Goal: Task Accomplishment & Management: Use online tool/utility

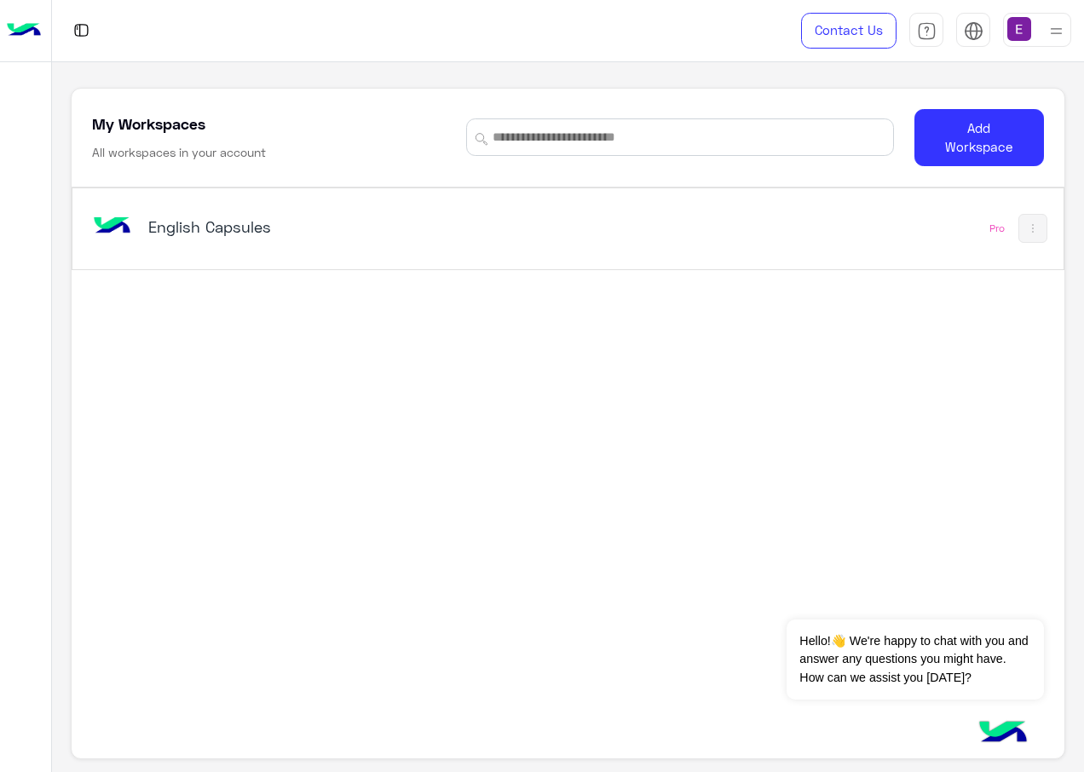
click at [243, 217] on h5 "English Capsules" at bounding box center [320, 226] width 345 height 20
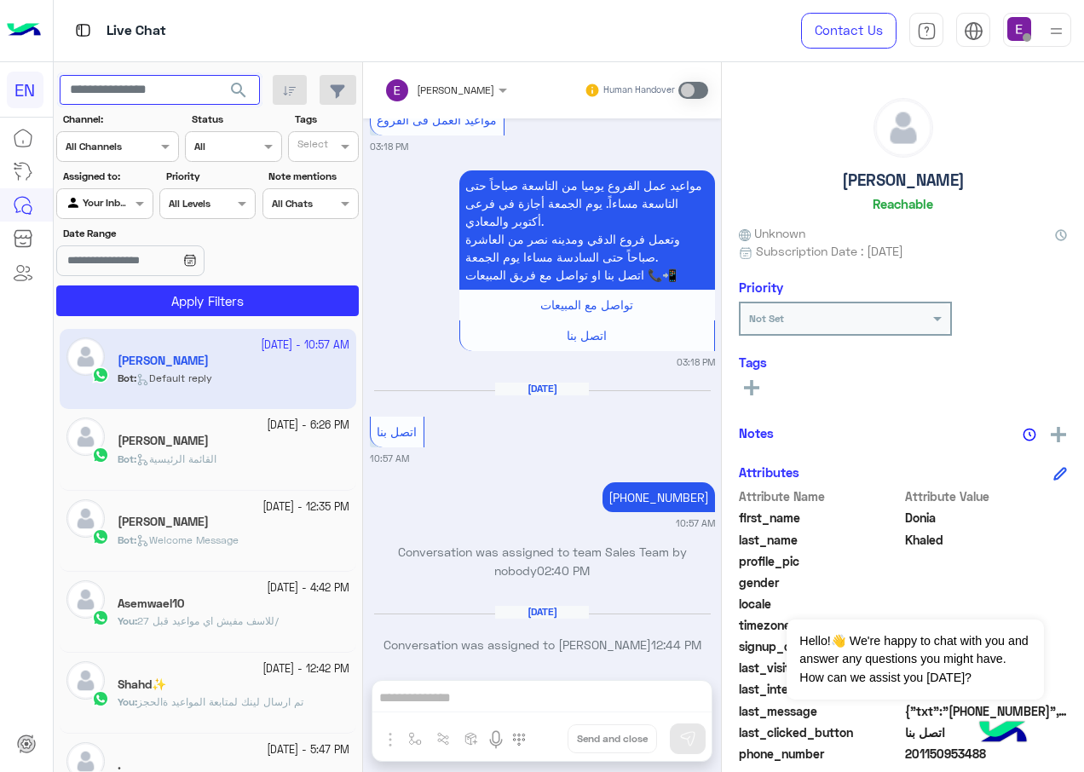
click at [176, 86] on input "text" at bounding box center [160, 90] width 200 height 31
paste input "**********"
type input "**********"
click at [230, 91] on span "search" at bounding box center [238, 90] width 20 height 20
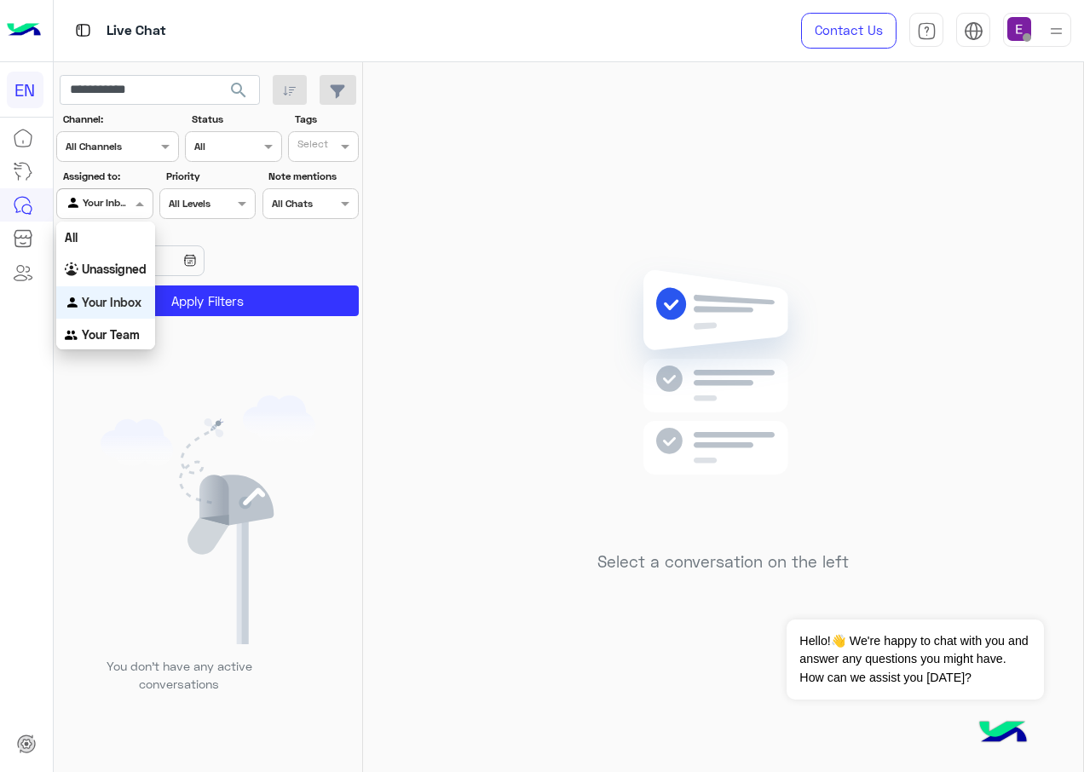
click at [111, 202] on div at bounding box center [104, 201] width 95 height 16
click at [133, 331] on b "Your Team" at bounding box center [111, 334] width 58 height 14
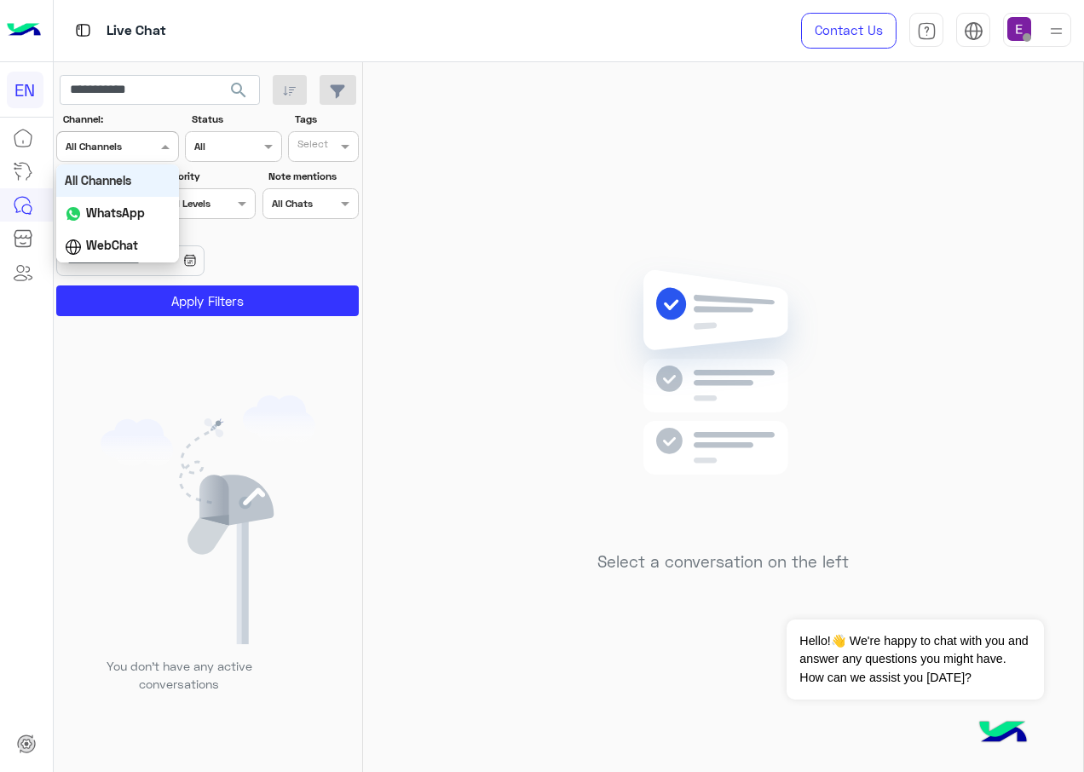
click at [139, 157] on div "Channel All Channels" at bounding box center [117, 146] width 123 height 31
click at [138, 222] on div "WhatsApp" at bounding box center [117, 213] width 123 height 33
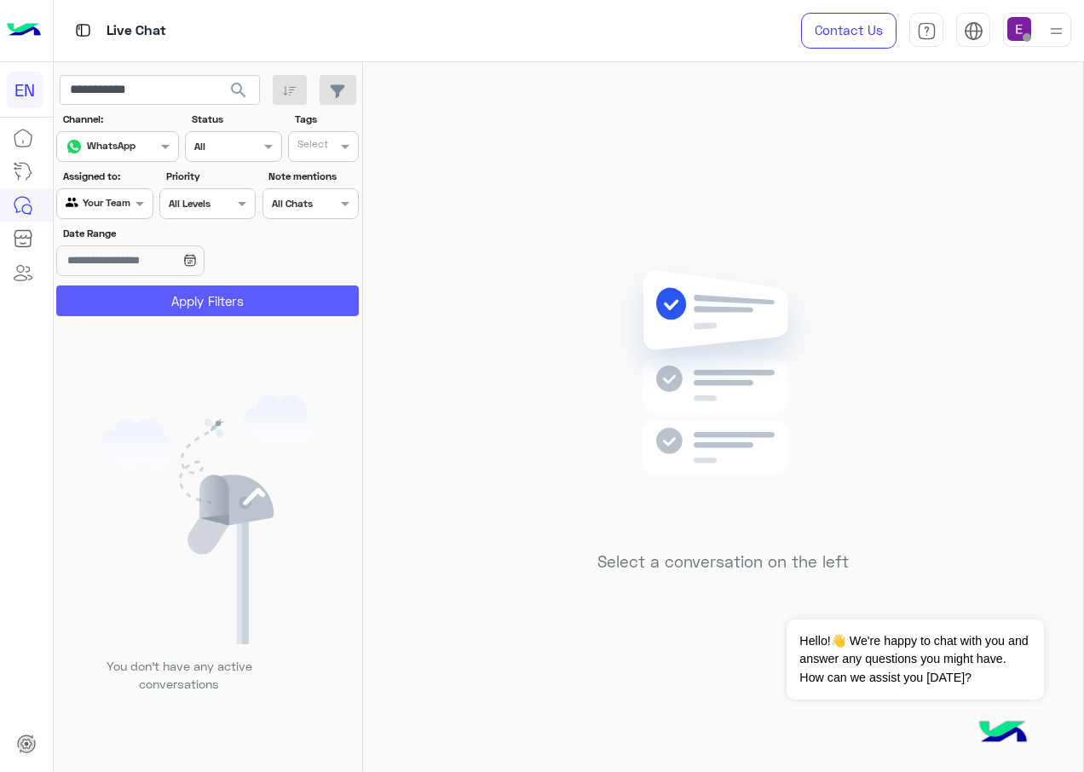
click at [154, 301] on button "Apply Filters" at bounding box center [207, 300] width 302 height 31
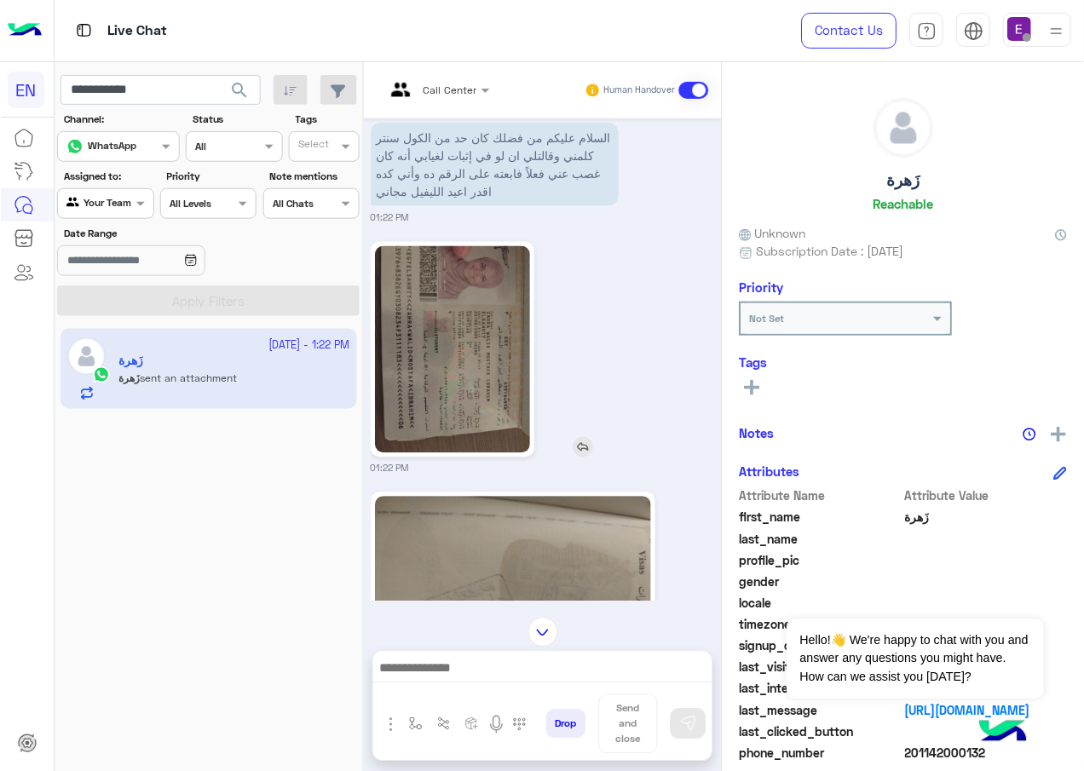
scroll to position [1821, 0]
click at [466, 323] on img at bounding box center [451, 348] width 155 height 207
click at [498, 570] on img at bounding box center [512, 598] width 276 height 207
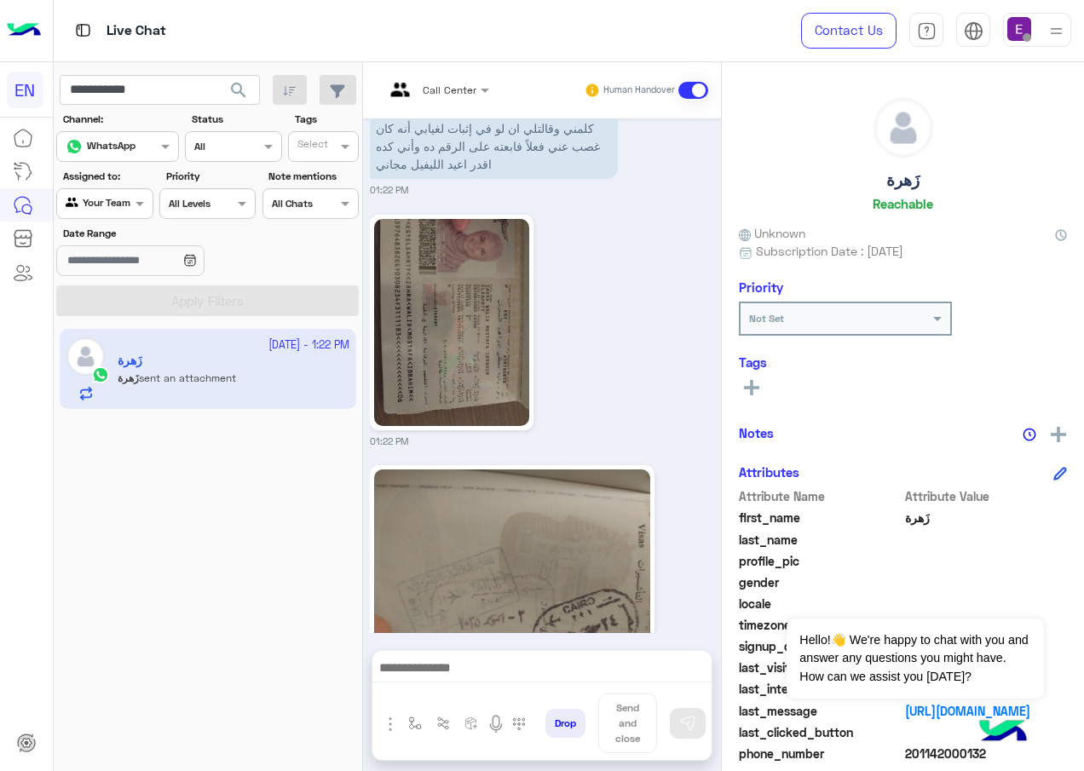
scroll to position [1736, 0]
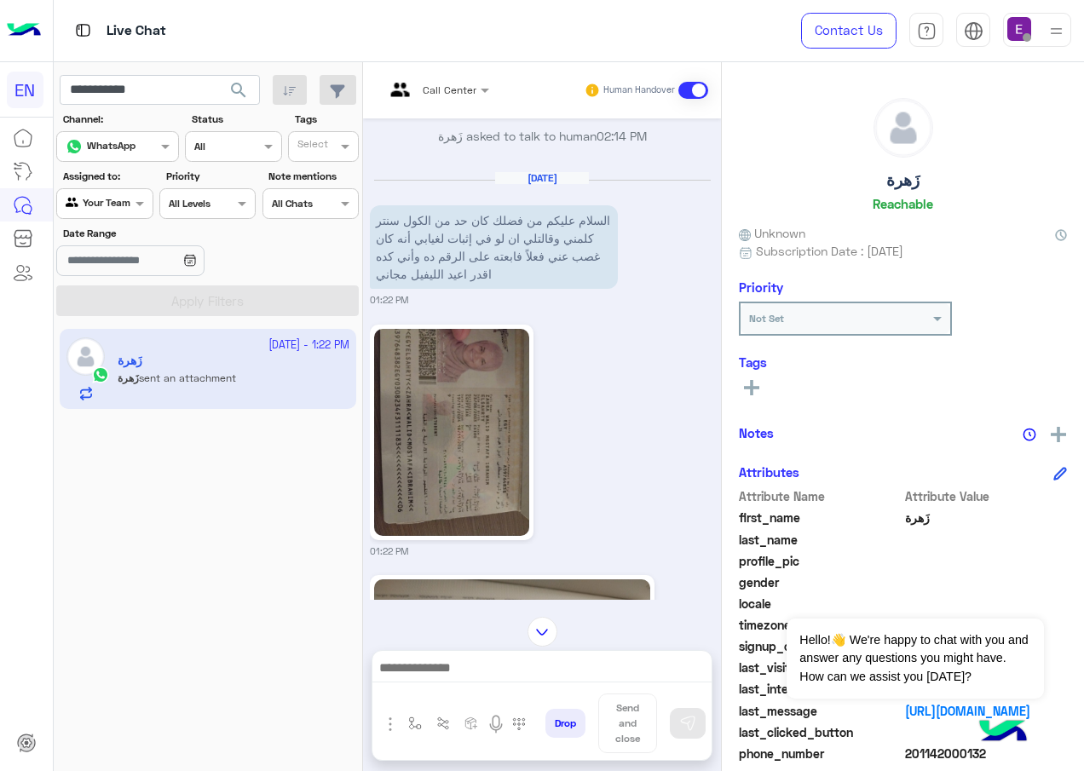
click at [747, 762] on span "phone_number" at bounding box center [820, 754] width 163 height 18
drag, startPoint x: 321, startPoint y: 628, endPoint x: 325, endPoint y: 588, distance: 40.3
click at [321, 613] on div "[DATE] - 1:22 PM زَهرة زَهرة sent an attachment" at bounding box center [208, 550] width 309 height 455
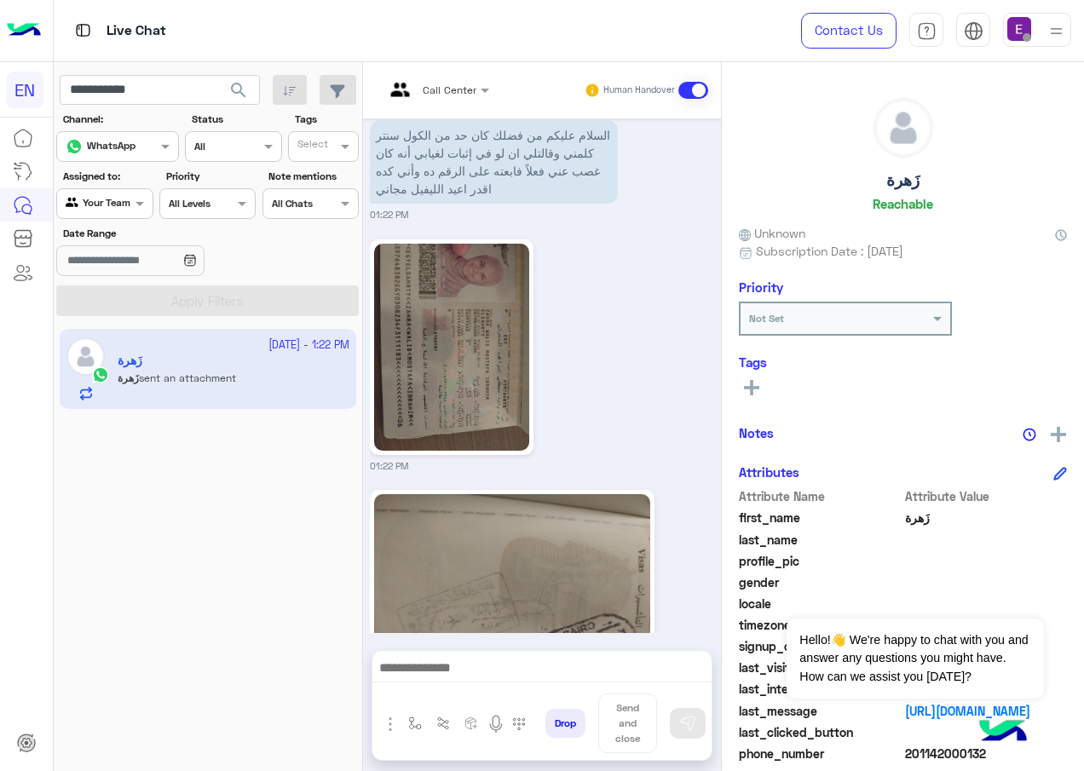
scroll to position [1907, 0]
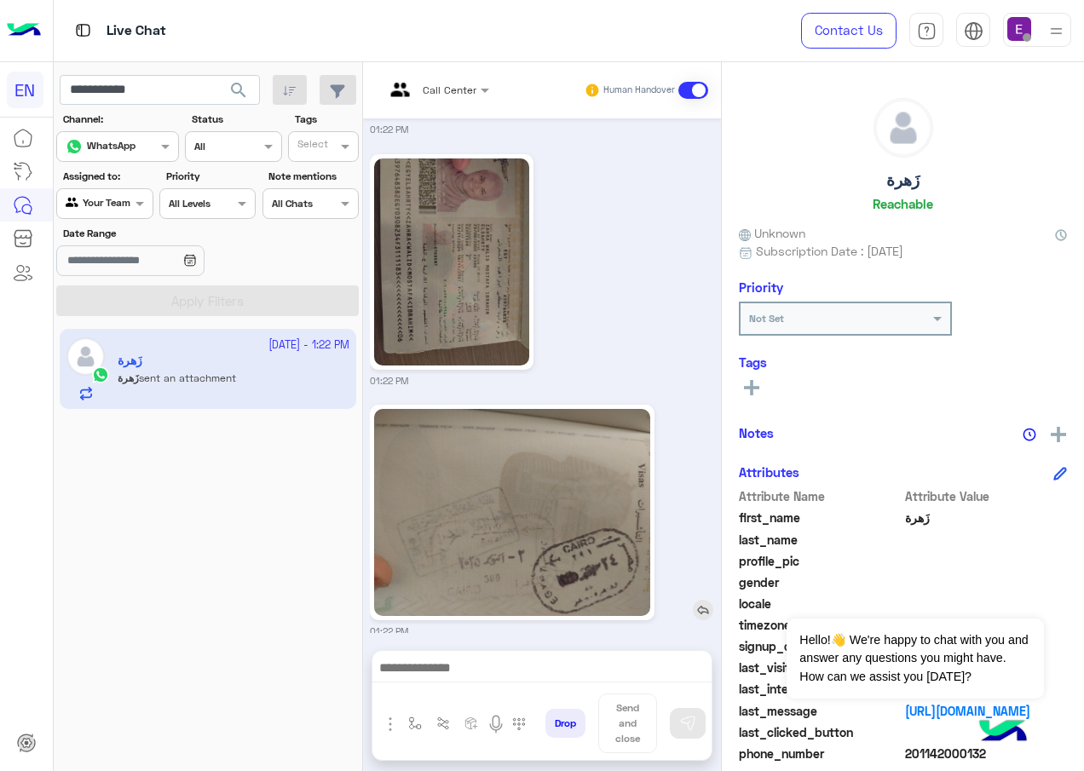
click at [506, 534] on img at bounding box center [512, 512] width 276 height 207
click at [498, 200] on img at bounding box center [451, 261] width 155 height 207
